Goal: Book appointment/travel/reservation

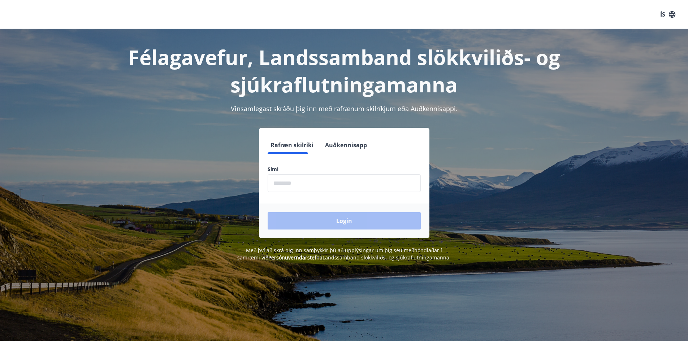
click at [305, 191] on input "phone" at bounding box center [344, 183] width 153 height 18
type input "********"
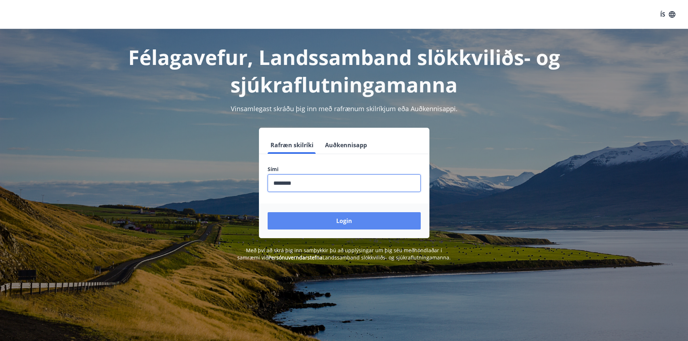
click at [357, 220] on button "Login" at bounding box center [344, 220] width 153 height 17
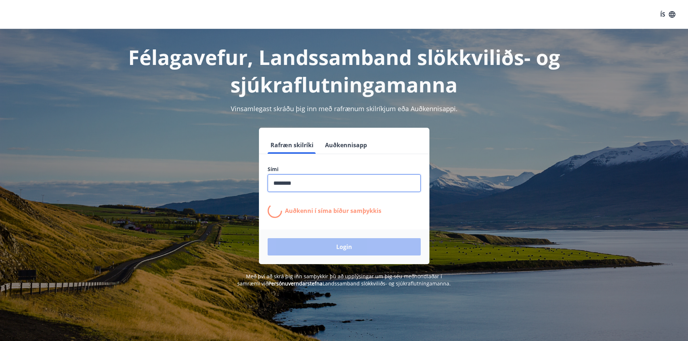
drag, startPoint x: 305, startPoint y: 186, endPoint x: 236, endPoint y: 183, distance: 68.6
click at [236, 183] on div "Rafræn skilríki Auðkennisapp Sími ​ Auðkenni í síma bíður samþykkis Login" at bounding box center [344, 196] width 503 height 136
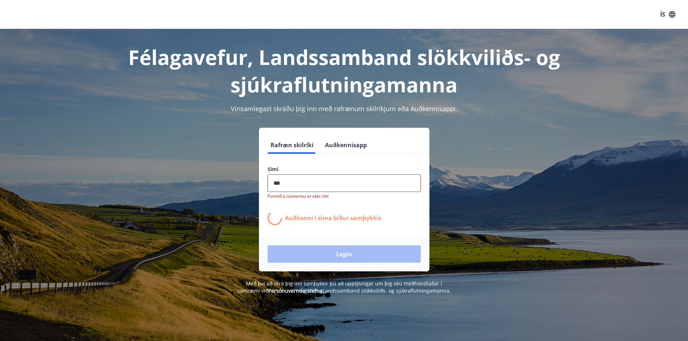
type input "********"
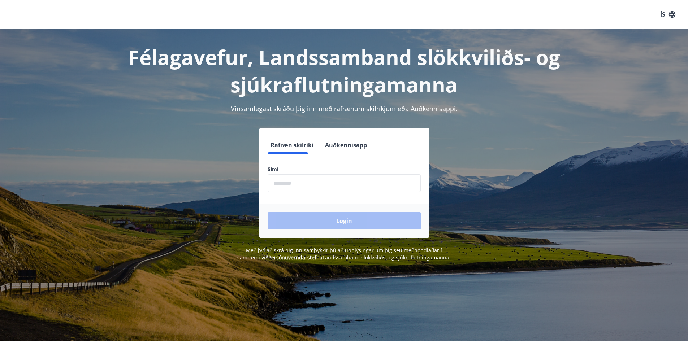
click at [307, 184] on input "phone" at bounding box center [344, 183] width 153 height 18
type input "********"
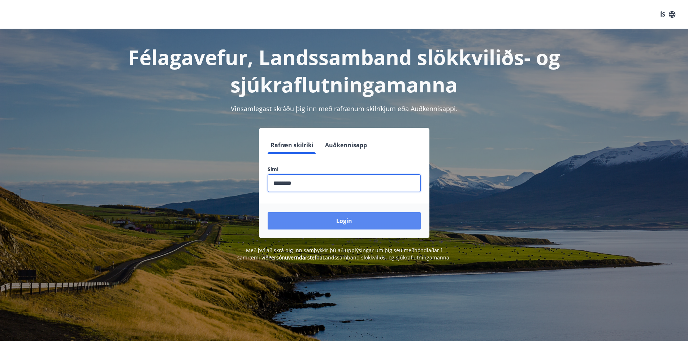
click at [325, 219] on button "Login" at bounding box center [344, 220] width 153 height 17
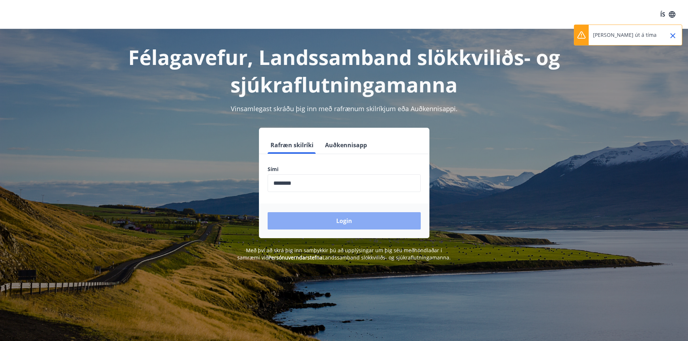
click at [348, 223] on button "Login" at bounding box center [344, 220] width 153 height 17
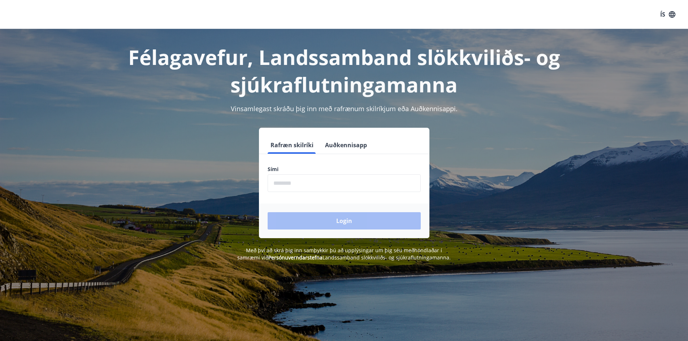
drag, startPoint x: 306, startPoint y: 184, endPoint x: 297, endPoint y: 186, distance: 8.4
click at [306, 184] on input "phone" at bounding box center [344, 183] width 153 height 18
type input "********"
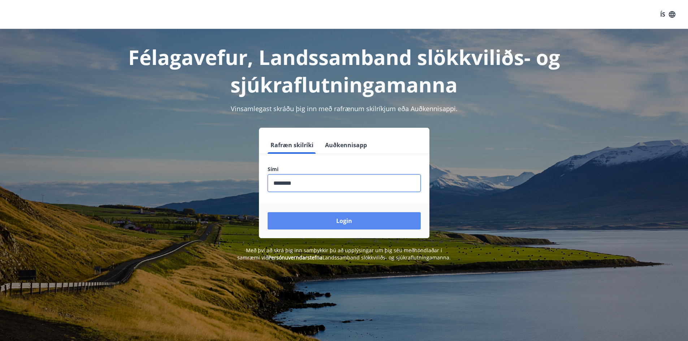
click at [329, 222] on button "Login" at bounding box center [344, 220] width 153 height 17
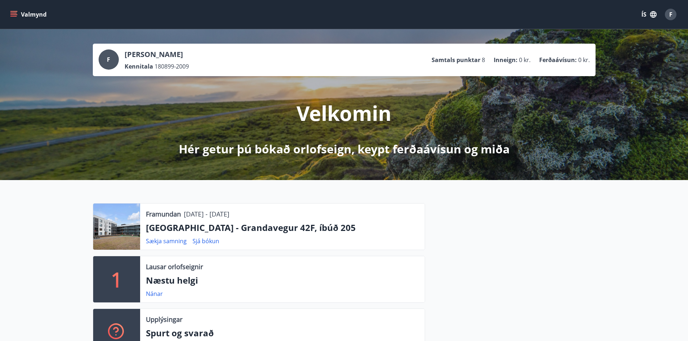
click at [37, 11] on button "Valmynd" at bounding box center [29, 14] width 41 height 13
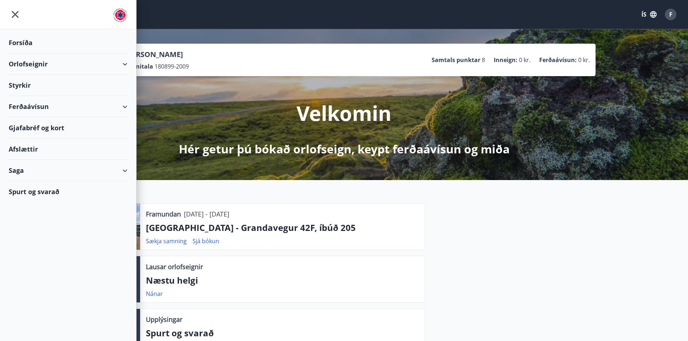
click at [110, 64] on div "Orlofseignir" at bounding box center [68, 63] width 119 height 21
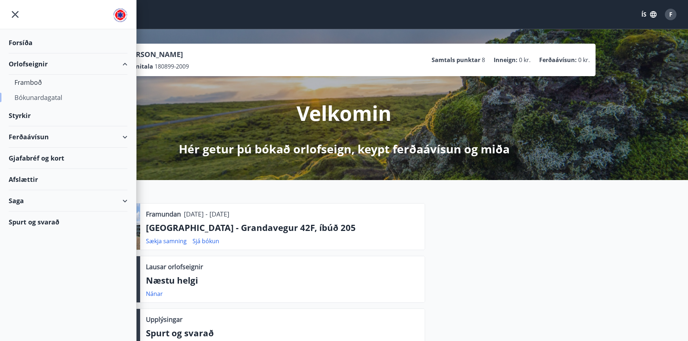
click at [41, 99] on div "Bókunardagatal" at bounding box center [67, 97] width 107 height 15
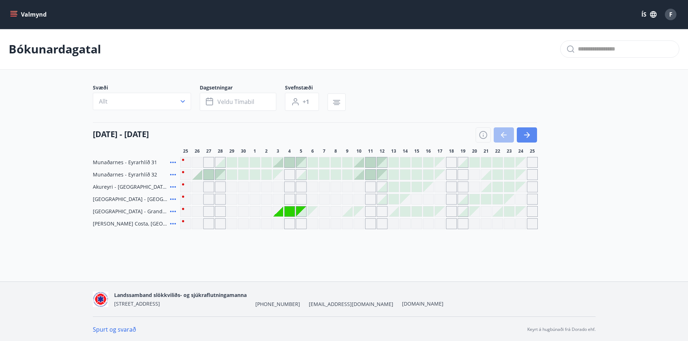
click at [534, 135] on button "button" at bounding box center [527, 134] width 20 height 15
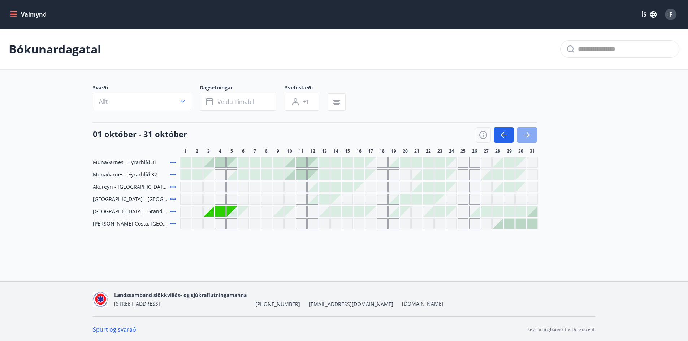
click at [532, 134] on button "button" at bounding box center [527, 134] width 20 height 15
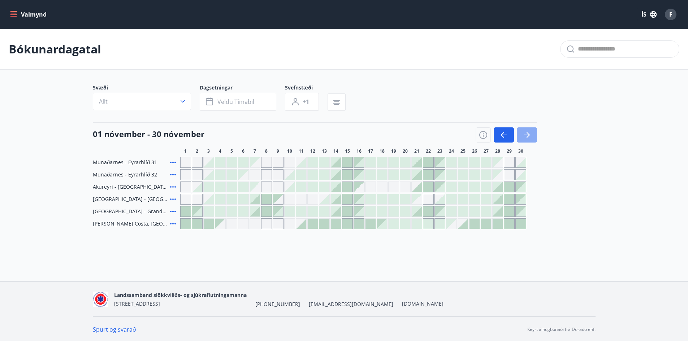
click at [531, 132] on icon "button" at bounding box center [526, 135] width 9 height 9
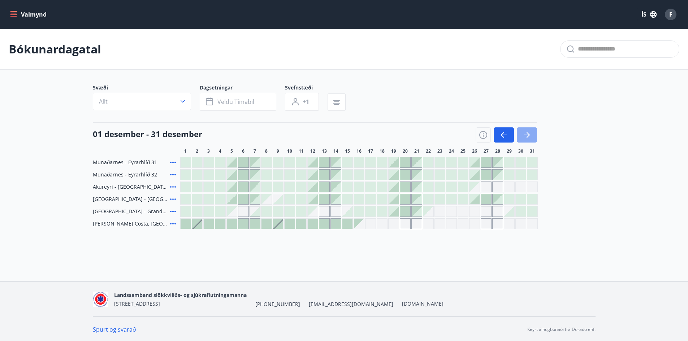
click at [527, 132] on icon "button" at bounding box center [526, 135] width 9 height 9
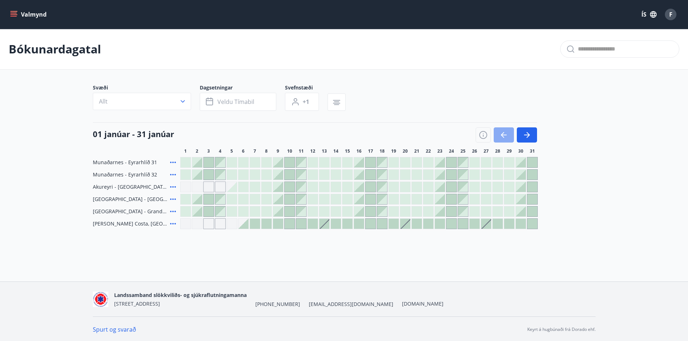
click at [505, 133] on icon "button" at bounding box center [503, 135] width 9 height 9
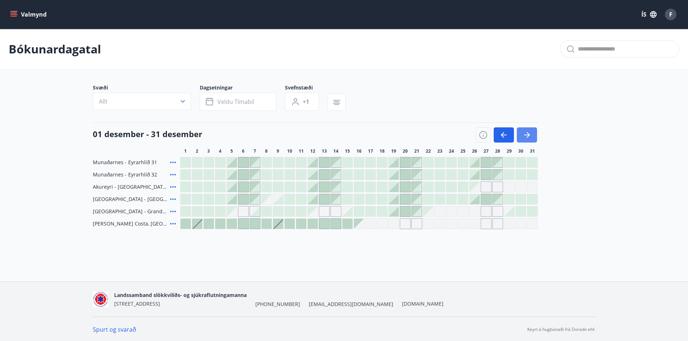
click at [528, 138] on icon "button" at bounding box center [526, 135] width 9 height 9
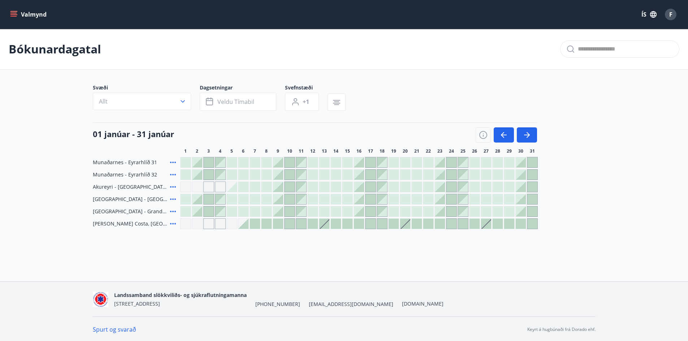
click at [15, 14] on icon "menu" at bounding box center [13, 14] width 7 height 7
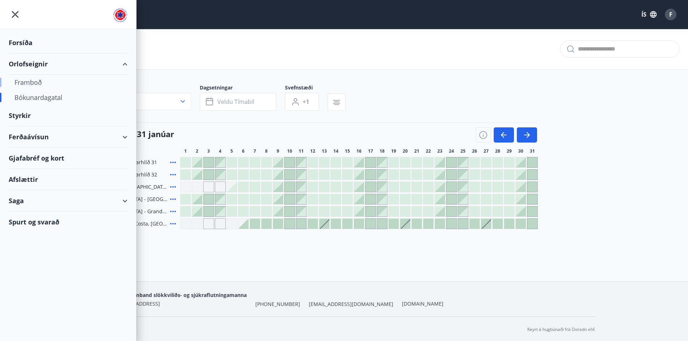
click at [34, 81] on div "Framboð" at bounding box center [67, 82] width 107 height 15
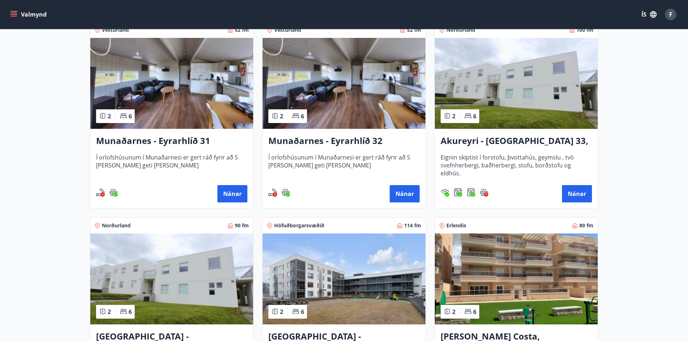
scroll to position [144, 0]
click at [193, 138] on h3 "Munaðarnes - Eyrarhlíð 31" at bounding box center [171, 140] width 151 height 13
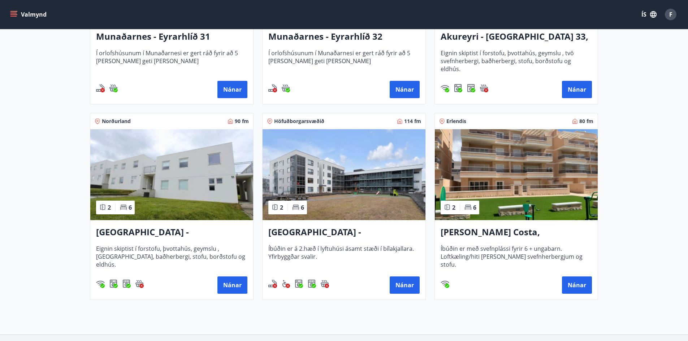
scroll to position [253, 0]
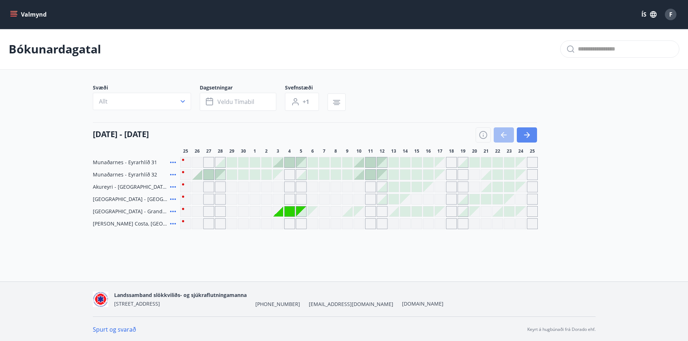
click at [529, 134] on icon "button" at bounding box center [526, 135] width 9 height 9
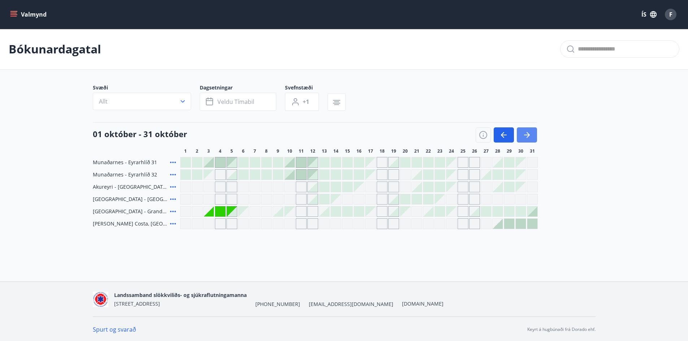
click at [529, 134] on icon "button" at bounding box center [526, 135] width 9 height 9
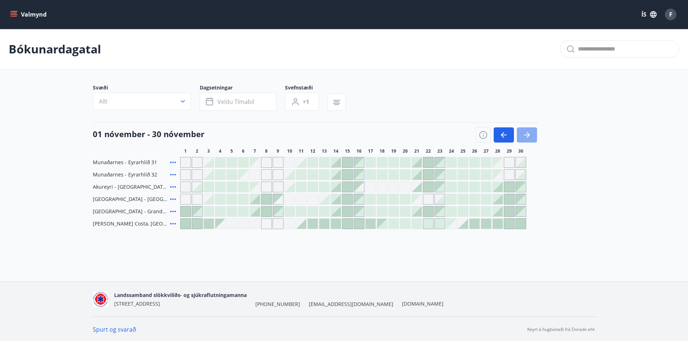
click at [529, 134] on icon "button" at bounding box center [526, 135] width 9 height 9
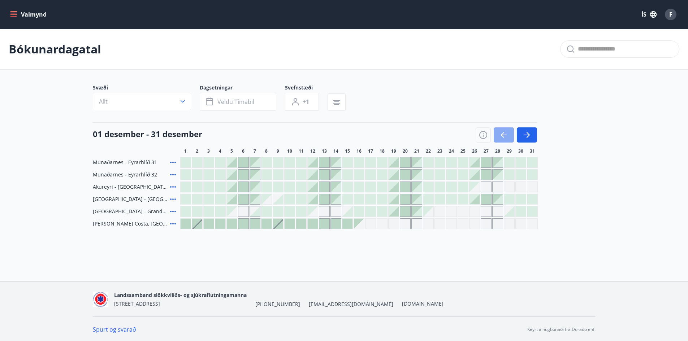
click at [506, 134] on icon "button" at bounding box center [503, 135] width 9 height 9
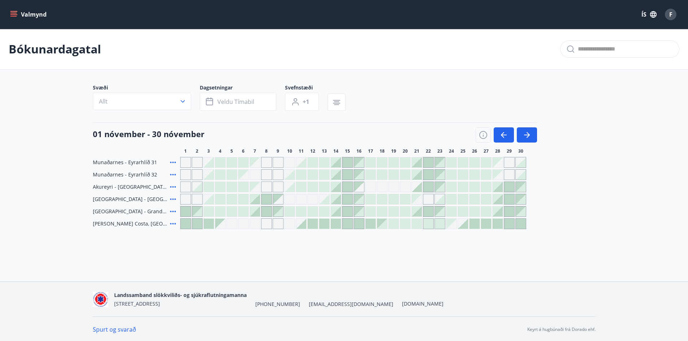
click at [488, 225] on div at bounding box center [486, 224] width 10 height 10
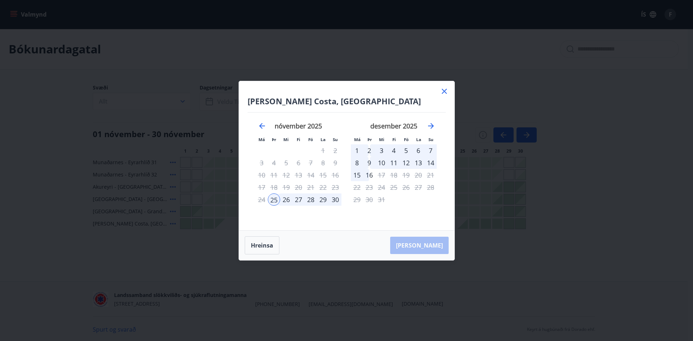
click at [392, 152] on div "4" at bounding box center [394, 150] width 12 height 12
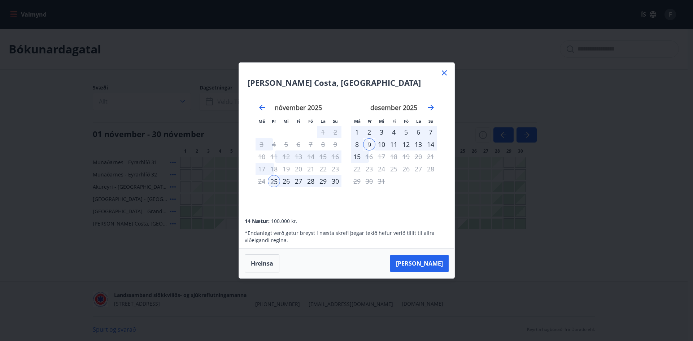
click at [370, 130] on div "2" at bounding box center [369, 132] width 12 height 12
click at [276, 181] on div "25" at bounding box center [274, 181] width 12 height 12
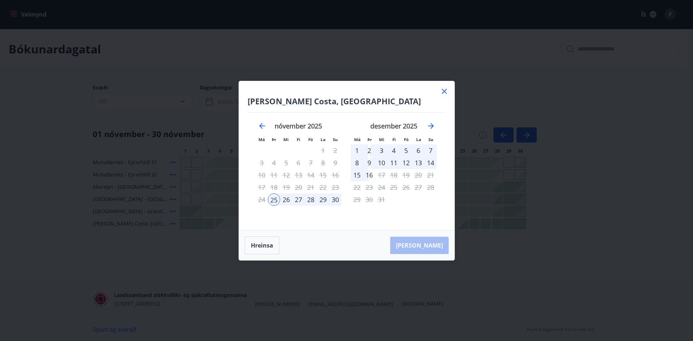
click at [369, 162] on div "9" at bounding box center [369, 163] width 12 height 12
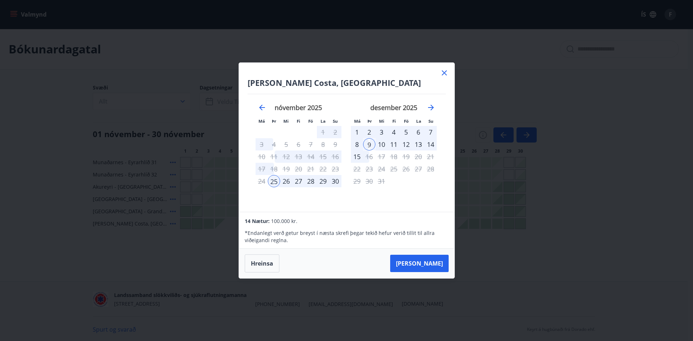
click at [370, 131] on div "2" at bounding box center [369, 132] width 12 height 12
click at [446, 75] on icon at bounding box center [444, 73] width 9 height 9
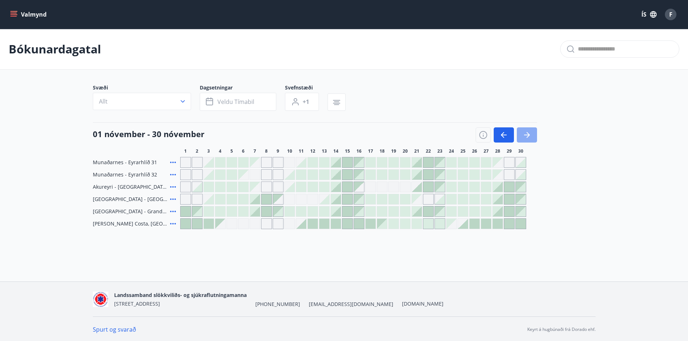
click at [532, 136] on button "button" at bounding box center [527, 134] width 20 height 15
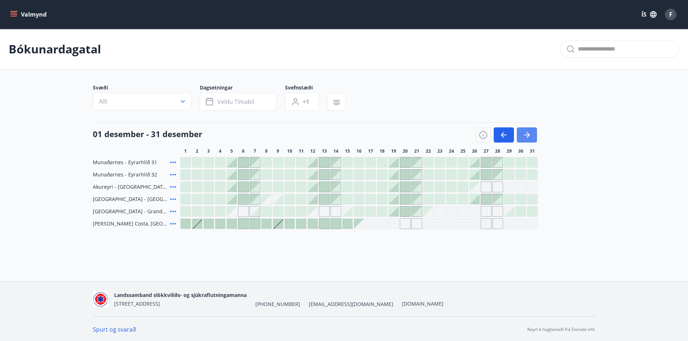
click at [531, 136] on button "button" at bounding box center [527, 134] width 20 height 15
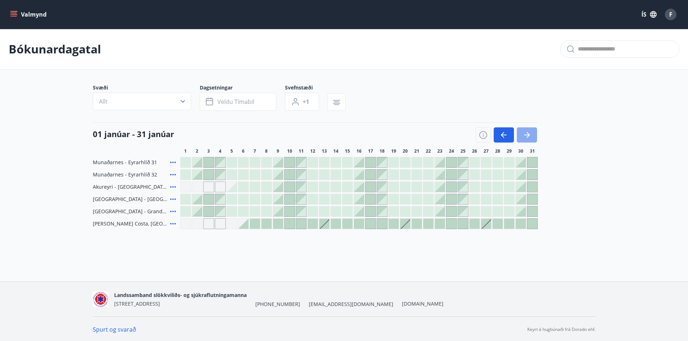
click at [531, 136] on icon "button" at bounding box center [526, 135] width 9 height 9
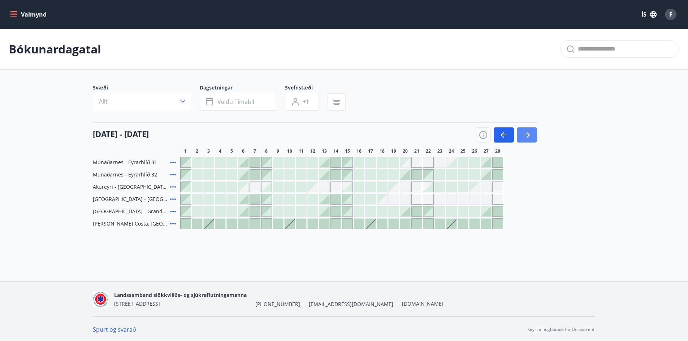
click at [531, 136] on icon "button" at bounding box center [526, 135] width 9 height 9
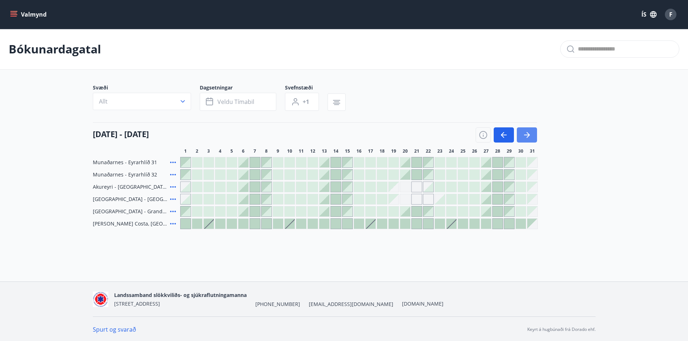
click at [531, 136] on icon "button" at bounding box center [526, 135] width 9 height 9
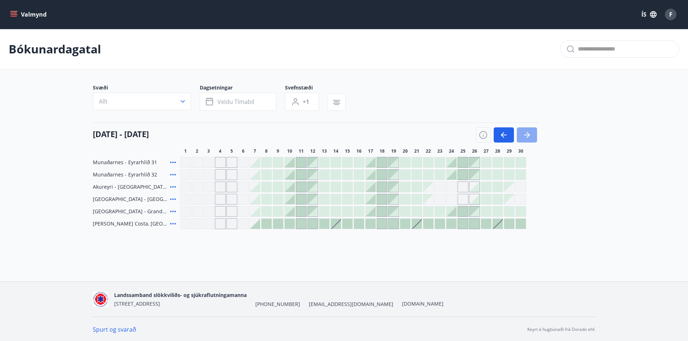
click at [528, 134] on icon "button" at bounding box center [526, 135] width 9 height 9
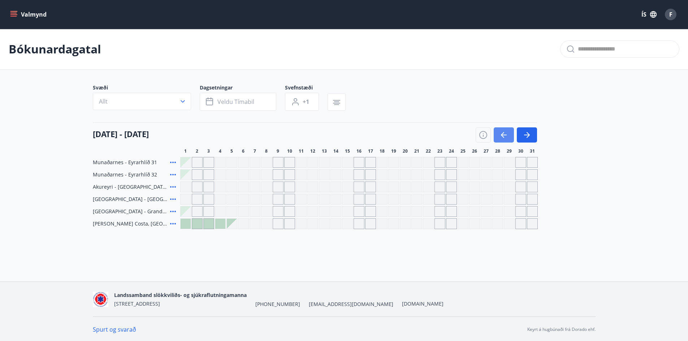
click at [500, 135] on icon "button" at bounding box center [503, 135] width 9 height 9
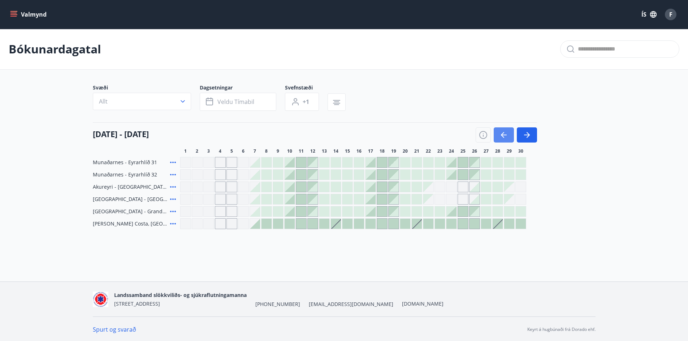
click at [501, 138] on icon "button" at bounding box center [503, 135] width 9 height 9
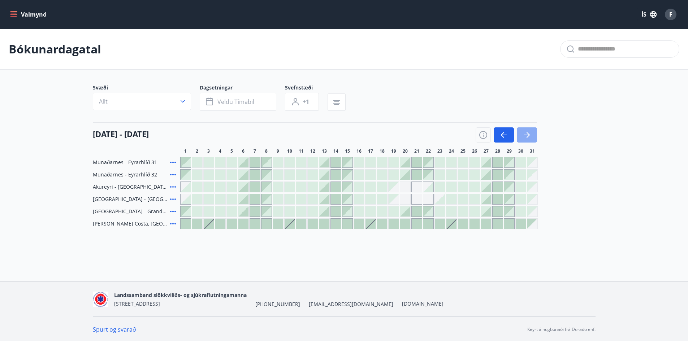
click at [521, 133] on button "button" at bounding box center [527, 134] width 20 height 15
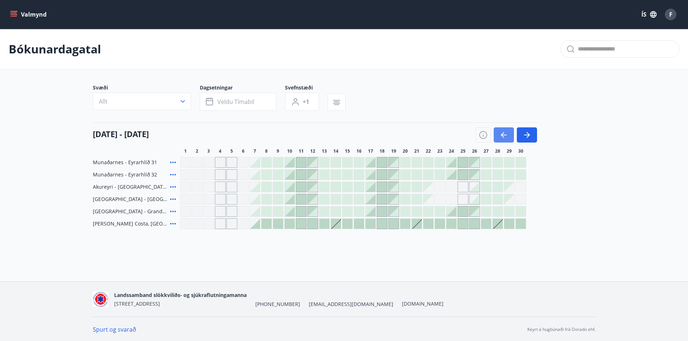
click at [500, 135] on icon "button" at bounding box center [503, 135] width 9 height 9
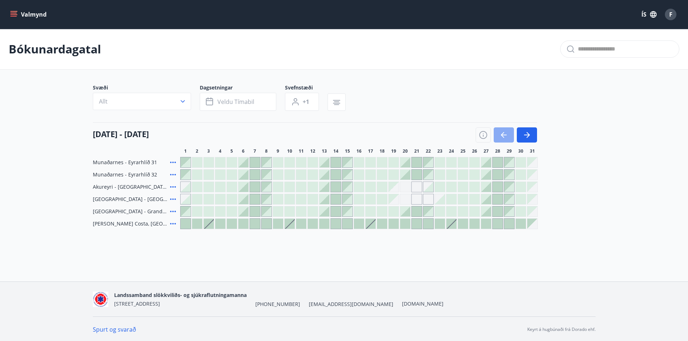
click at [500, 135] on icon "button" at bounding box center [503, 135] width 9 height 9
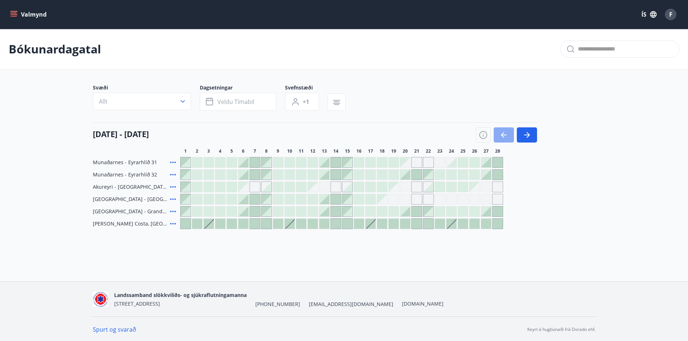
click at [500, 135] on icon "button" at bounding box center [503, 135] width 9 height 9
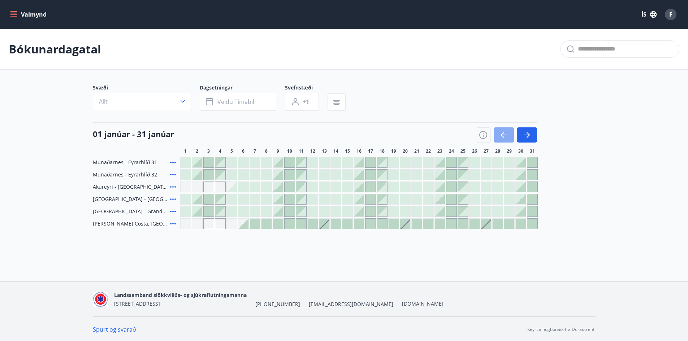
click at [500, 134] on icon "button" at bounding box center [503, 135] width 9 height 9
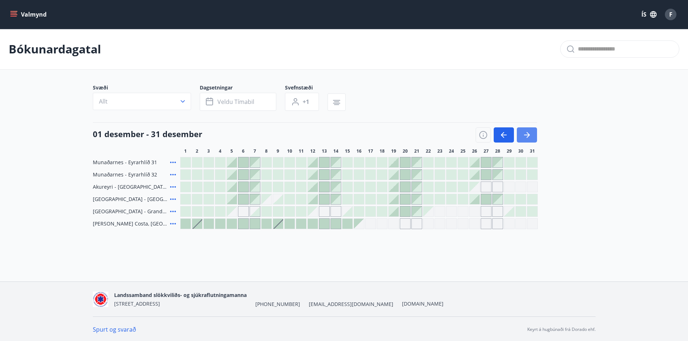
click at [532, 134] on button "button" at bounding box center [527, 134] width 20 height 15
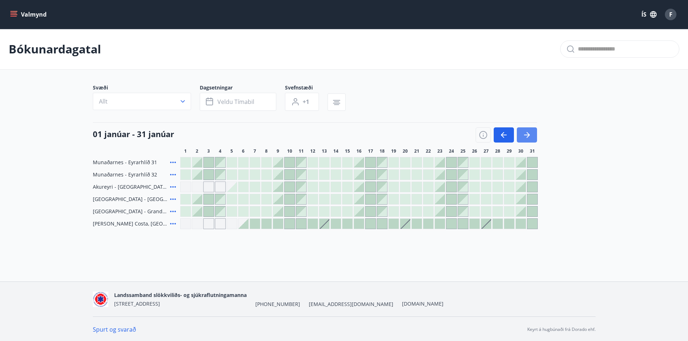
click at [531, 133] on button "button" at bounding box center [527, 134] width 20 height 15
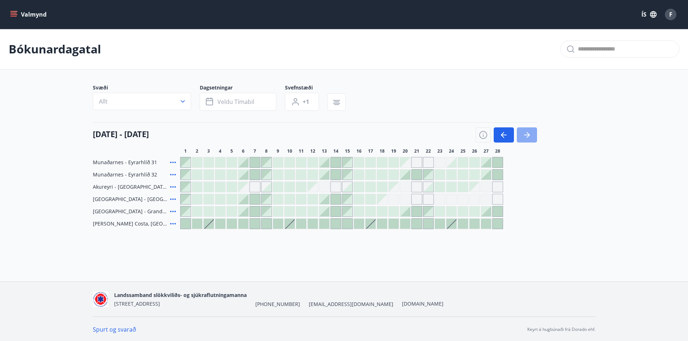
click at [531, 133] on icon "button" at bounding box center [526, 135] width 9 height 9
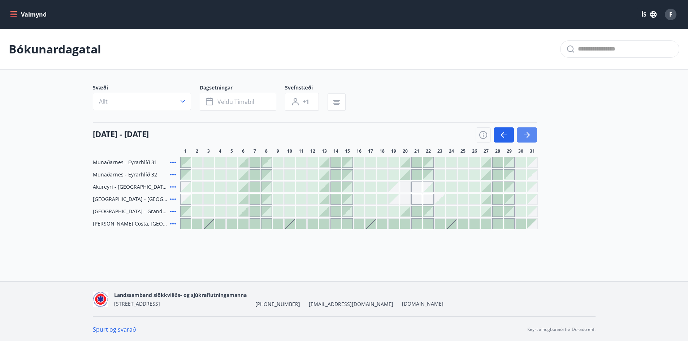
click at [531, 133] on icon "button" at bounding box center [526, 135] width 9 height 9
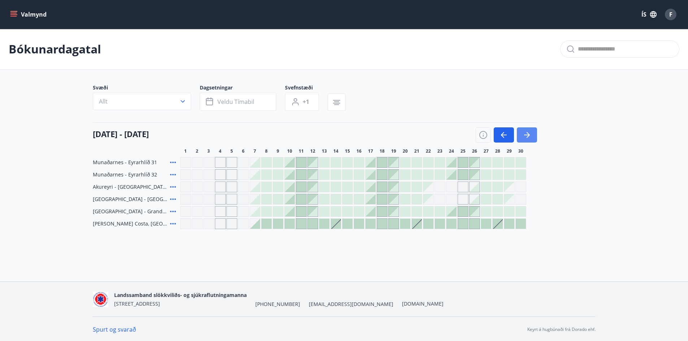
click at [531, 133] on button "button" at bounding box center [527, 134] width 20 height 15
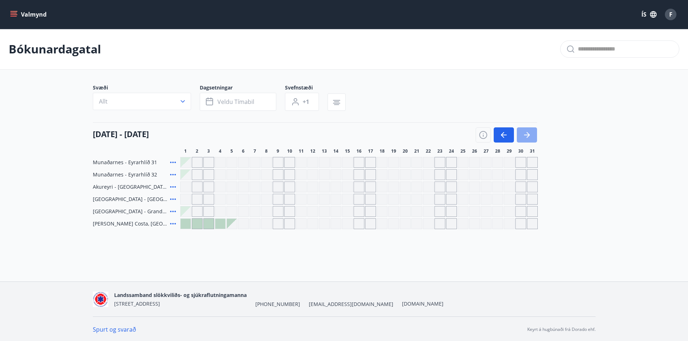
click at [532, 132] on button "button" at bounding box center [527, 134] width 20 height 15
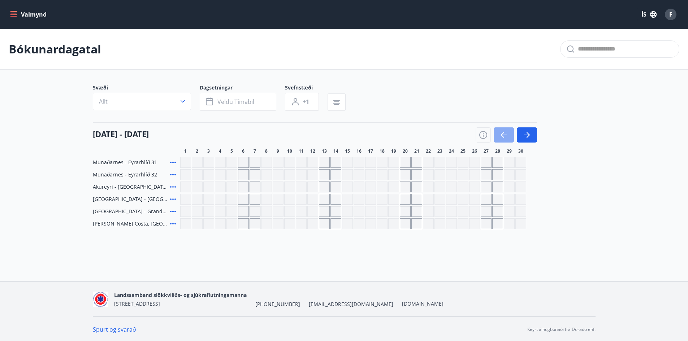
click at [509, 132] on button "button" at bounding box center [503, 134] width 20 height 15
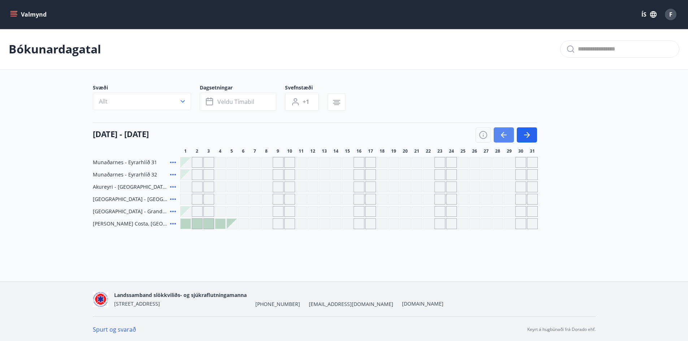
click at [509, 132] on button "button" at bounding box center [503, 134] width 20 height 15
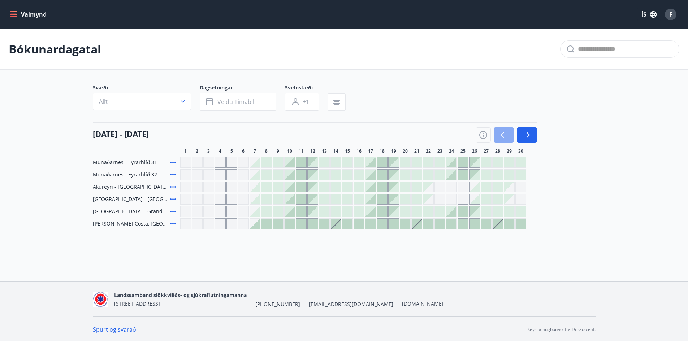
click at [511, 131] on button "button" at bounding box center [503, 134] width 20 height 15
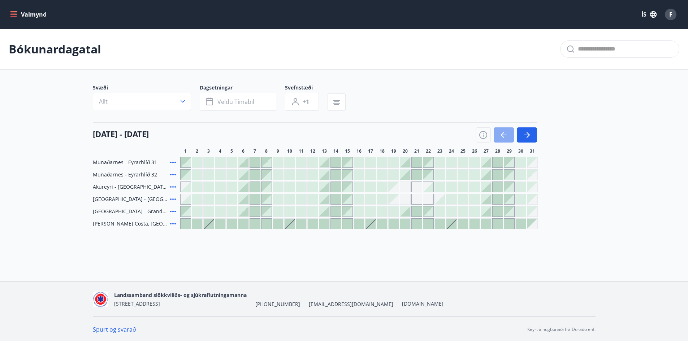
click at [503, 130] on button "button" at bounding box center [503, 134] width 20 height 15
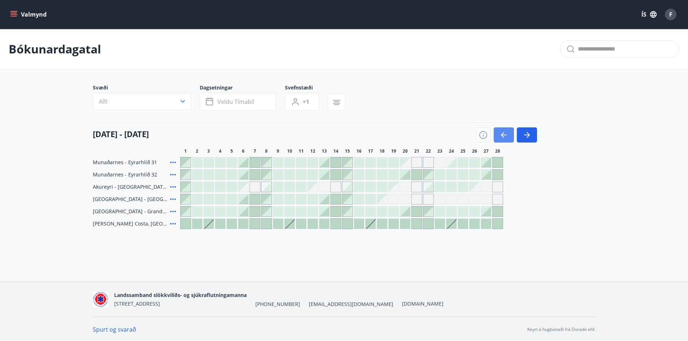
click at [503, 130] on button "button" at bounding box center [503, 134] width 20 height 15
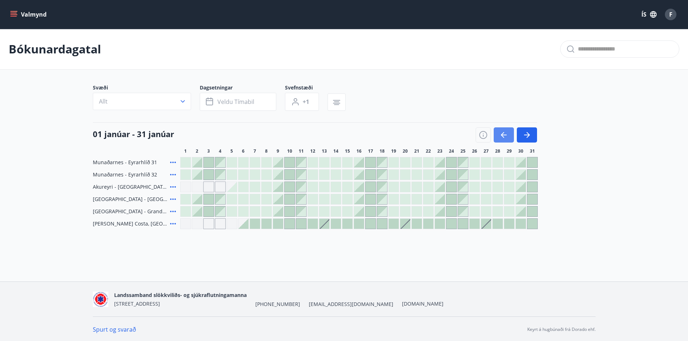
click at [506, 134] on icon "button" at bounding box center [503, 135] width 9 height 9
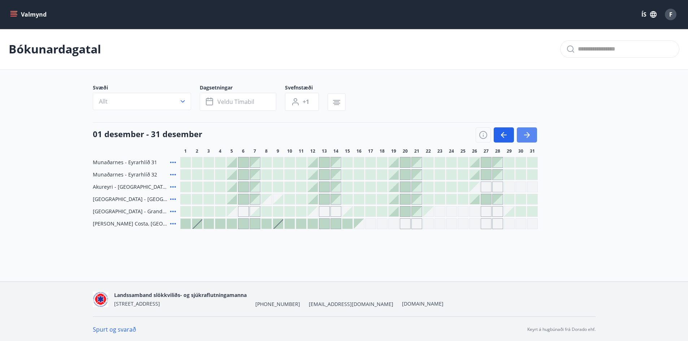
click at [532, 134] on button "button" at bounding box center [527, 134] width 20 height 15
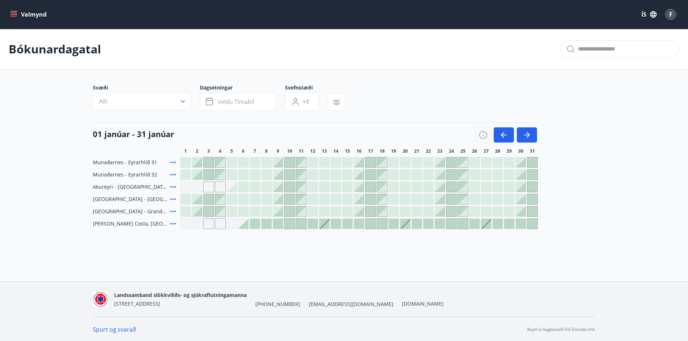
click at [247, 224] on div at bounding box center [243, 224] width 10 height 10
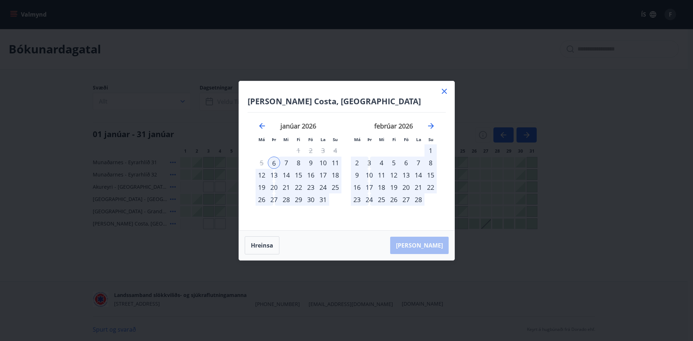
click at [274, 176] on div "13" at bounding box center [274, 175] width 12 height 12
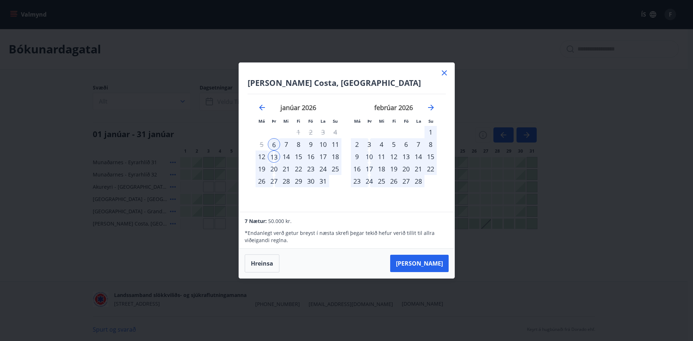
click at [442, 73] on icon at bounding box center [444, 73] width 9 height 9
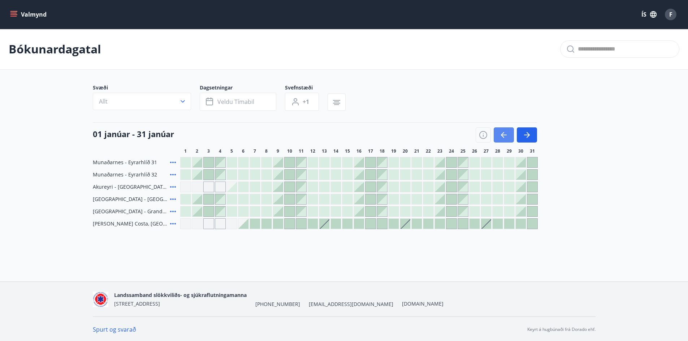
click at [501, 134] on icon "button" at bounding box center [503, 135] width 9 height 9
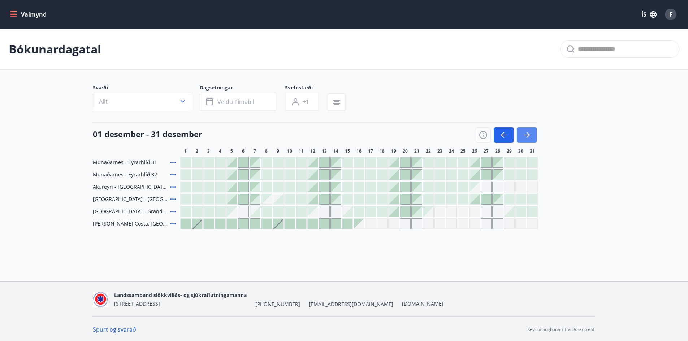
click at [531, 131] on icon "button" at bounding box center [526, 135] width 9 height 9
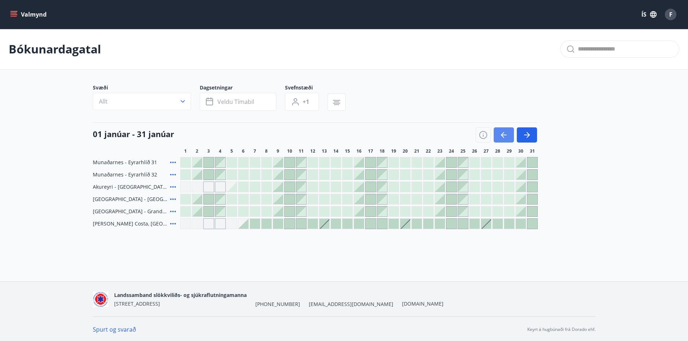
click at [508, 135] on button "button" at bounding box center [503, 134] width 20 height 15
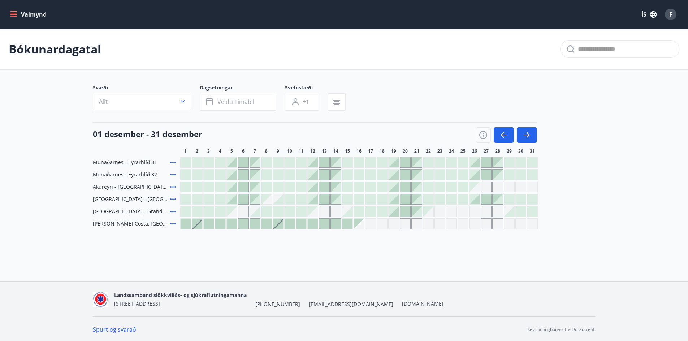
click at [512, 199] on div at bounding box center [509, 199] width 10 height 10
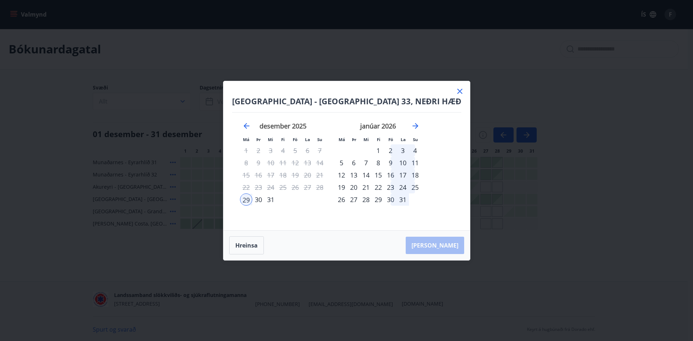
click at [397, 150] on div "2" at bounding box center [390, 150] width 12 height 12
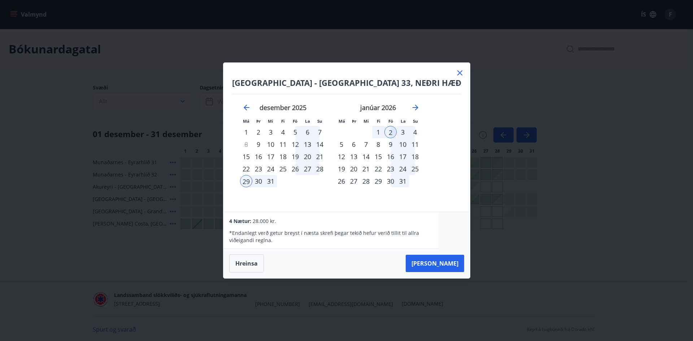
click at [456, 74] on icon at bounding box center [460, 73] width 9 height 9
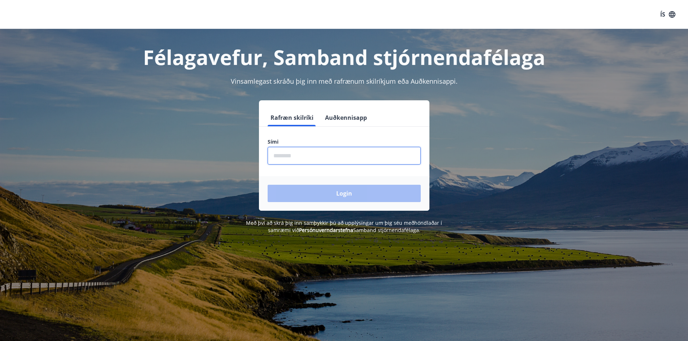
click at [306, 151] on input "phone" at bounding box center [344, 156] width 153 height 18
type input "********"
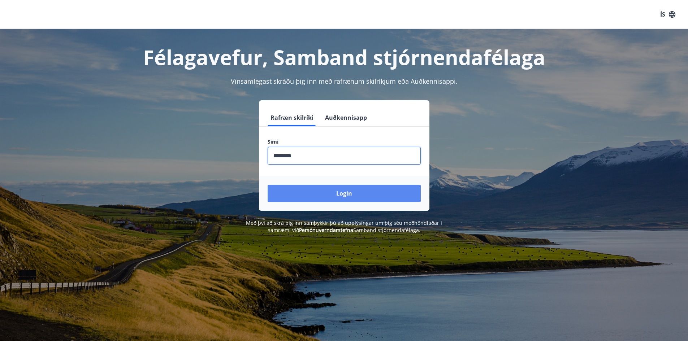
click at [325, 195] on button "Login" at bounding box center [344, 193] width 153 height 17
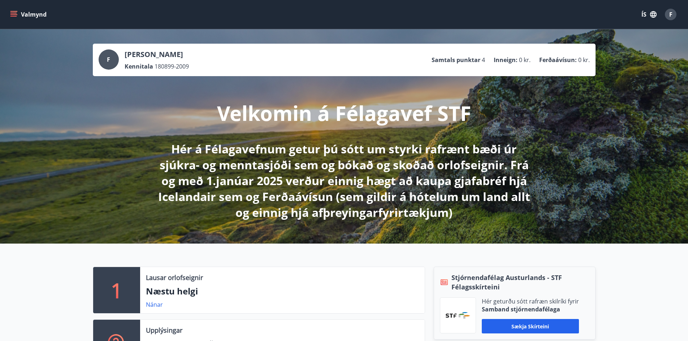
click at [12, 11] on icon "menu" at bounding box center [14, 11] width 8 height 1
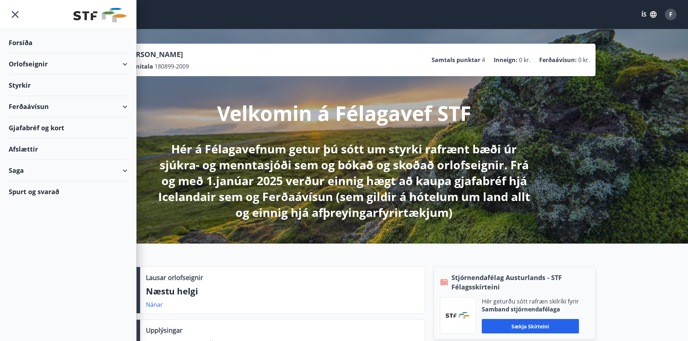
click at [120, 62] on div "Orlofseignir" at bounding box center [68, 63] width 119 height 21
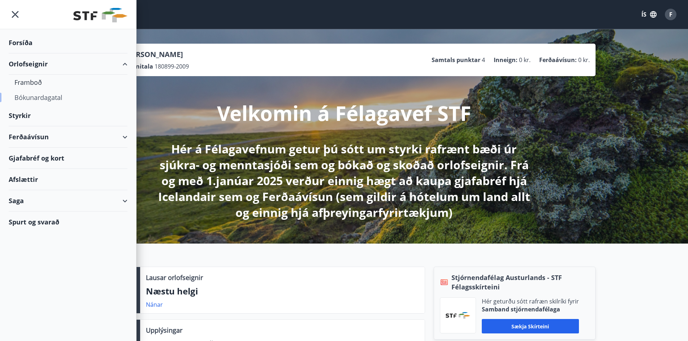
click at [49, 98] on div "Bókunardagatal" at bounding box center [67, 97] width 107 height 15
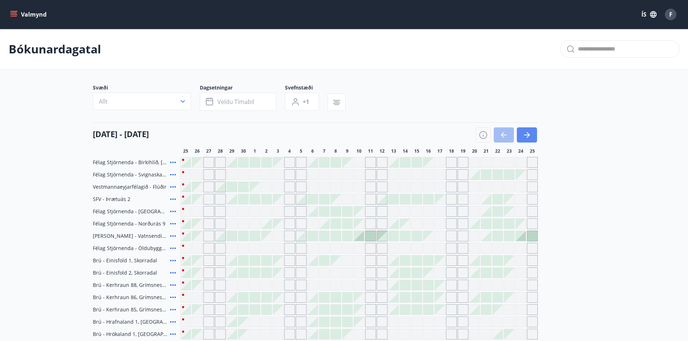
click at [525, 132] on icon "button" at bounding box center [526, 135] width 9 height 9
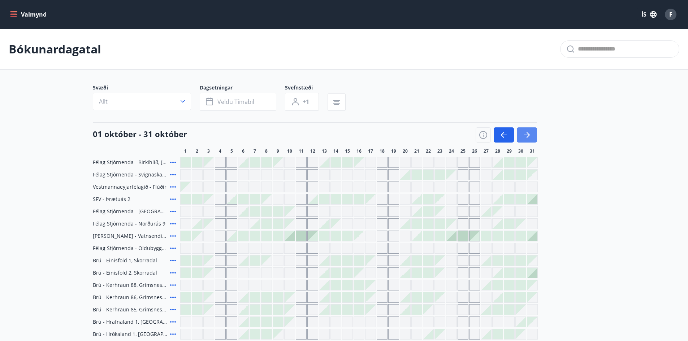
click at [527, 132] on icon "button" at bounding box center [526, 135] width 9 height 9
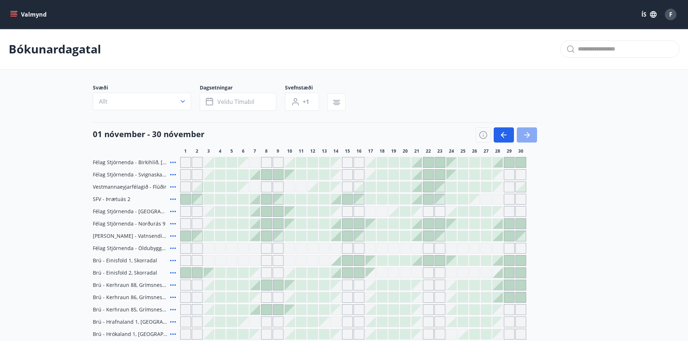
click at [527, 132] on icon "button" at bounding box center [526, 135] width 9 height 9
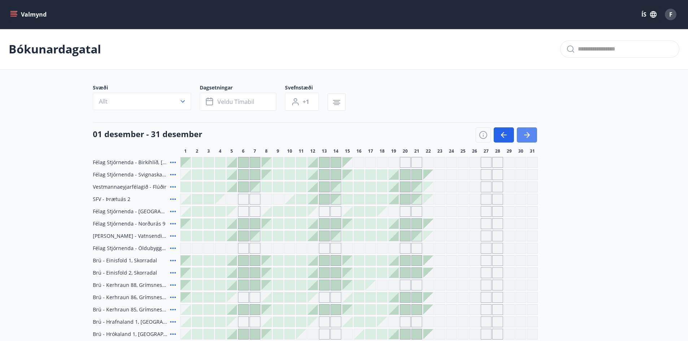
click at [529, 135] on icon "button" at bounding box center [527, 135] width 3 height 6
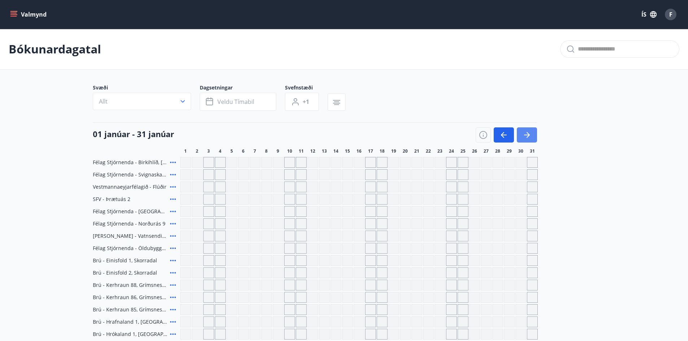
click at [528, 134] on icon "button" at bounding box center [526, 135] width 9 height 9
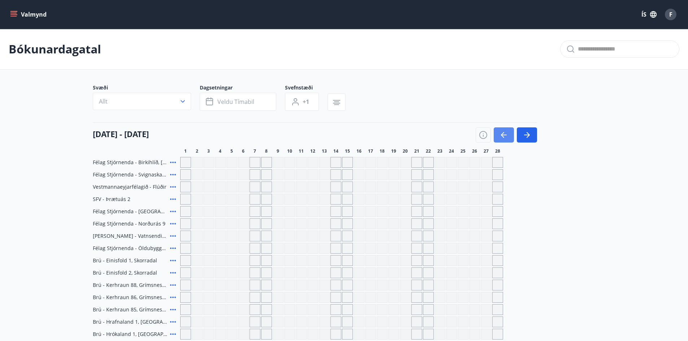
drag, startPoint x: 505, startPoint y: 136, endPoint x: 505, endPoint y: 132, distance: 4.0
click at [505, 136] on icon "button" at bounding box center [503, 135] width 9 height 9
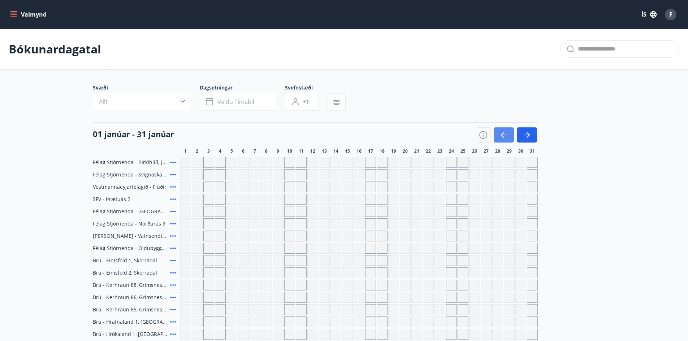
click at [505, 134] on icon "button" at bounding box center [503, 135] width 9 height 9
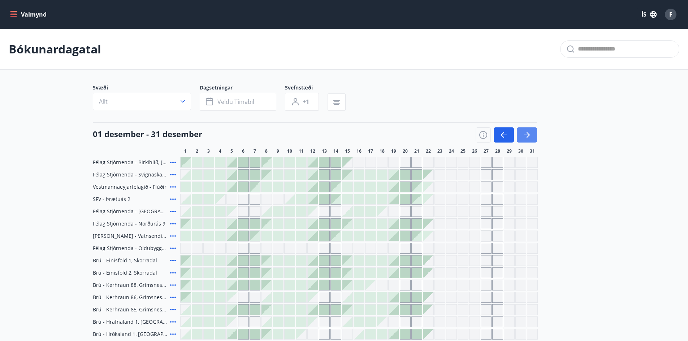
click at [527, 132] on icon "button" at bounding box center [526, 135] width 9 height 9
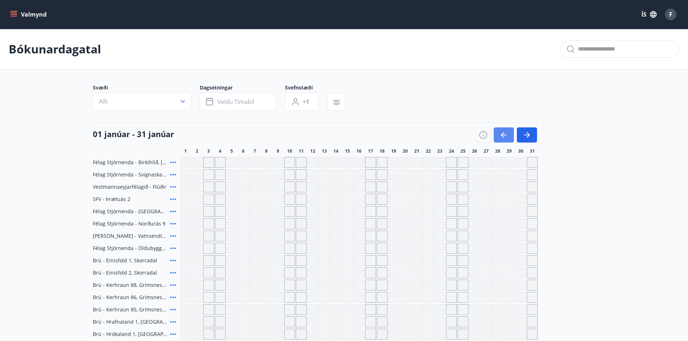
drag, startPoint x: 532, startPoint y: 131, endPoint x: 513, endPoint y: 139, distance: 20.9
click at [532, 132] on button "button" at bounding box center [527, 134] width 20 height 15
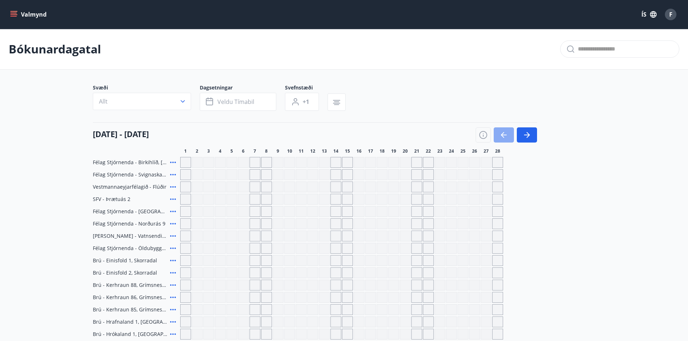
click at [504, 135] on icon "button" at bounding box center [504, 135] width 6 height 1
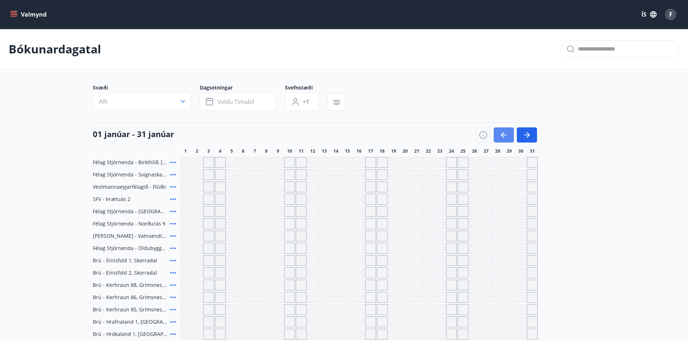
click at [504, 135] on icon "button" at bounding box center [504, 135] width 6 height 1
